Goal: Task Accomplishment & Management: Use online tool/utility

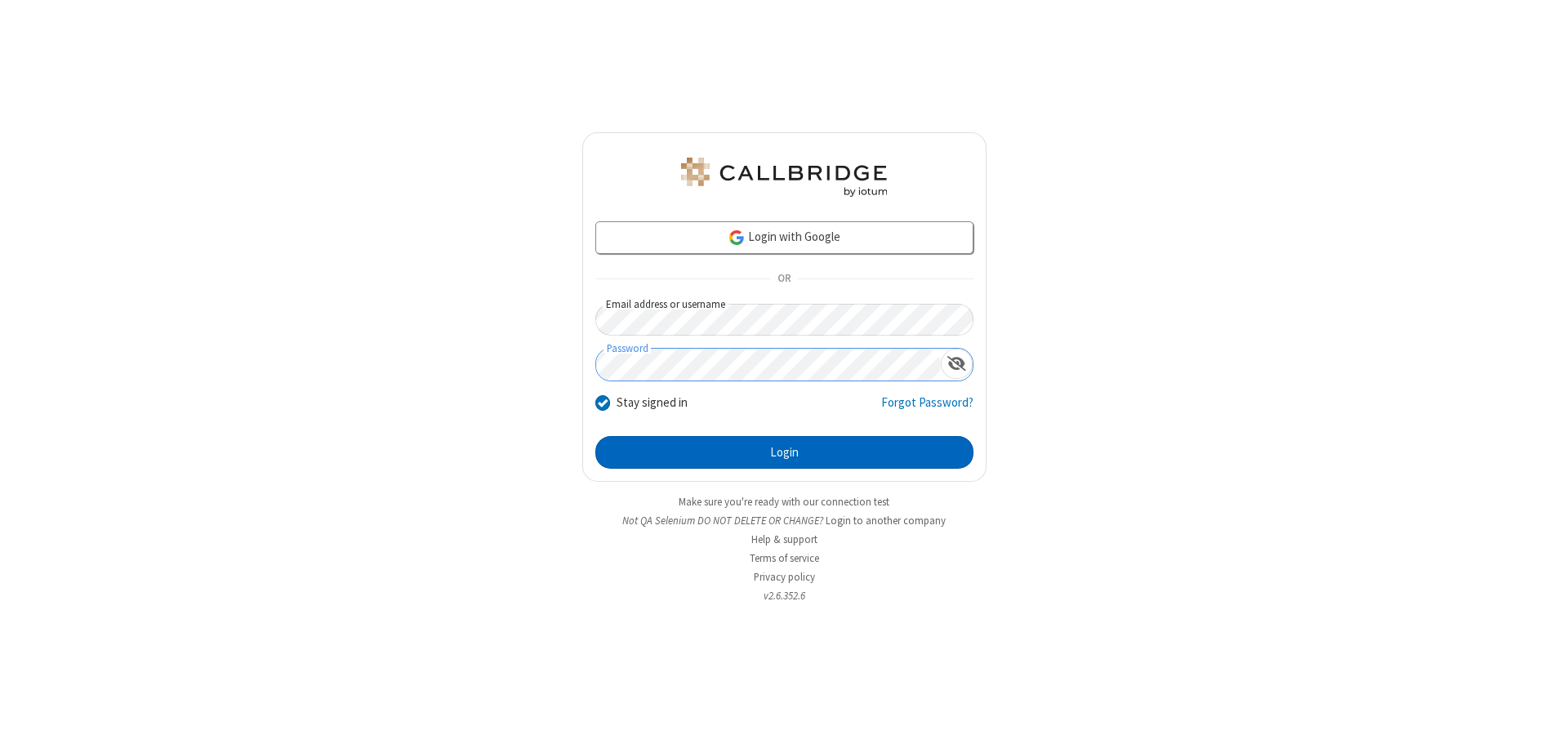
click at [784, 453] on button "Login" at bounding box center [784, 453] width 378 height 33
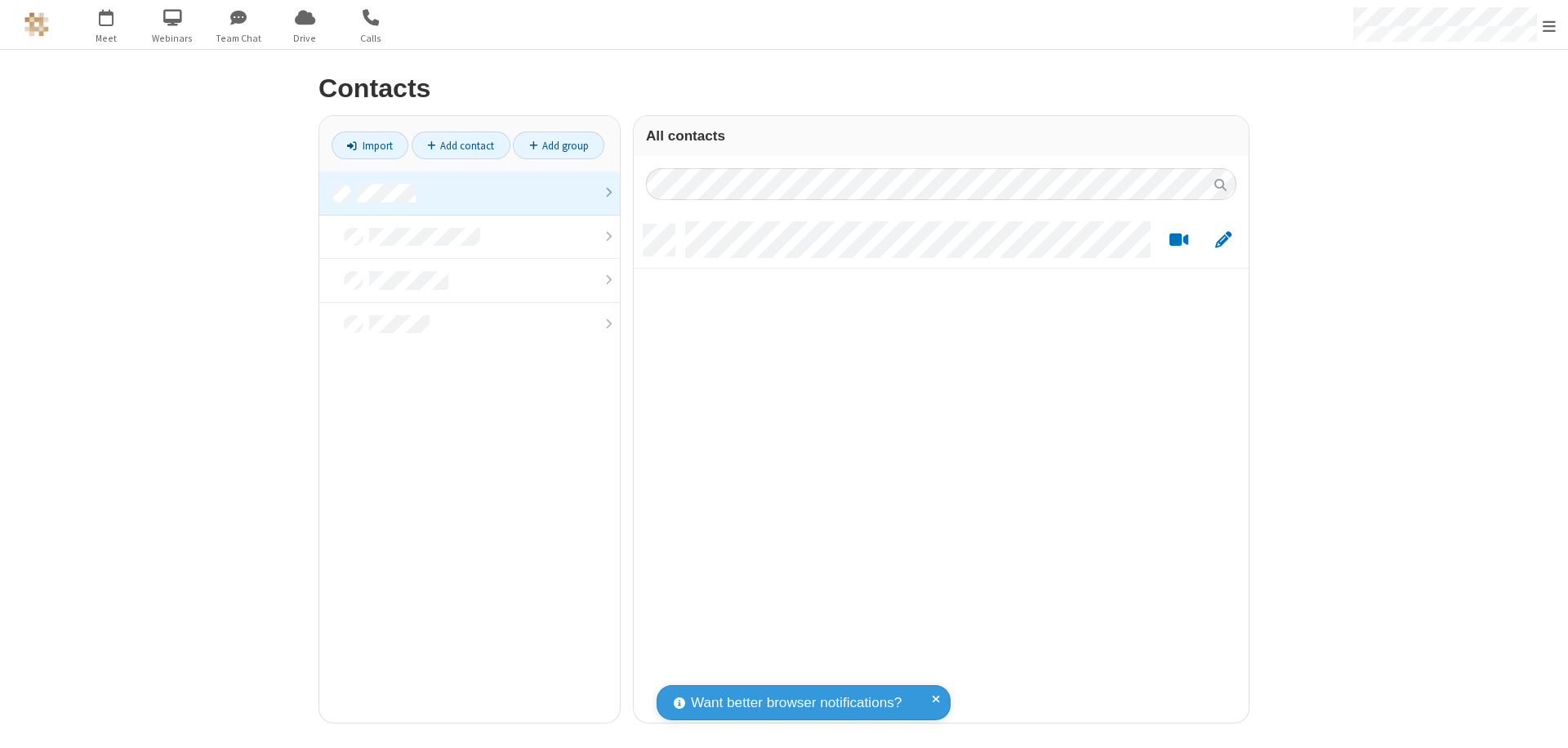
scroll to position [498, 603]
click at [469, 193] on link at bounding box center [469, 193] width 300 height 44
click at [370, 145] on link "Import" at bounding box center [369, 145] width 77 height 28
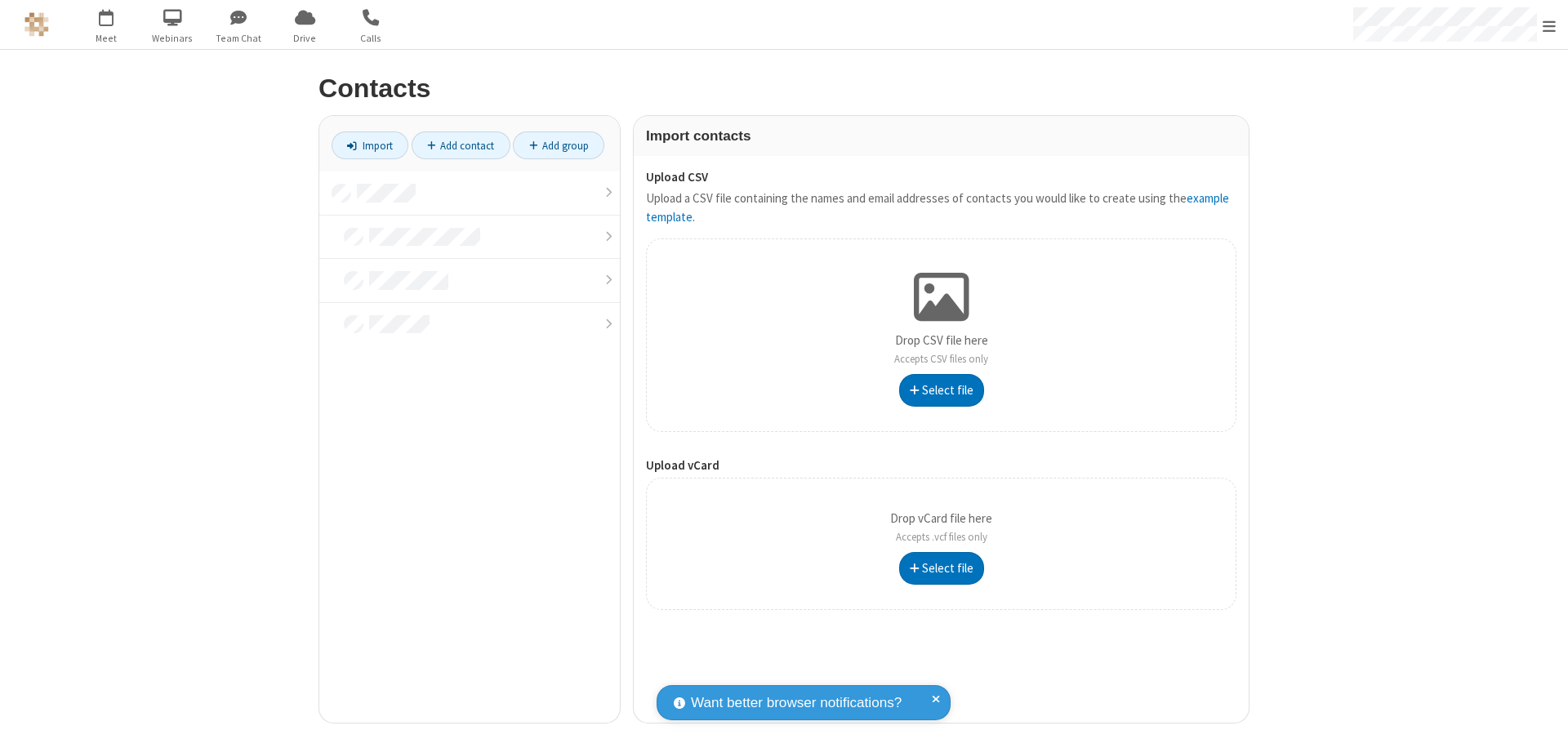
type input "C:\fakepath\excel_file.xlsx"
